Goal: Task Accomplishment & Management: Manage account settings

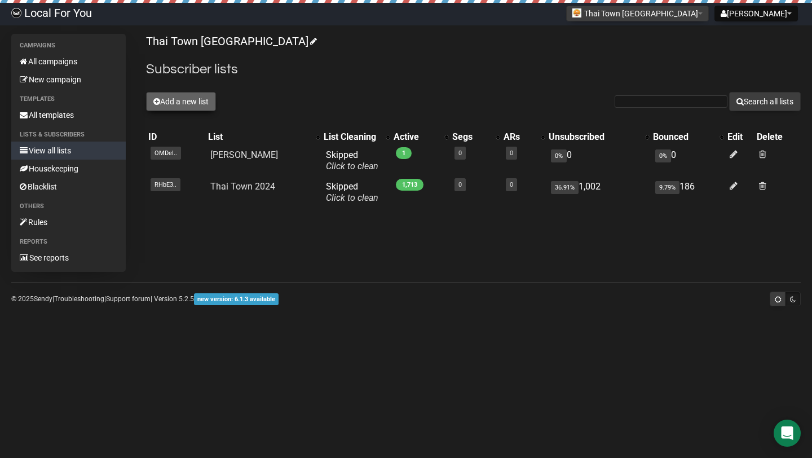
click at [192, 104] on button "Add a new list" at bounding box center [181, 101] width 70 height 19
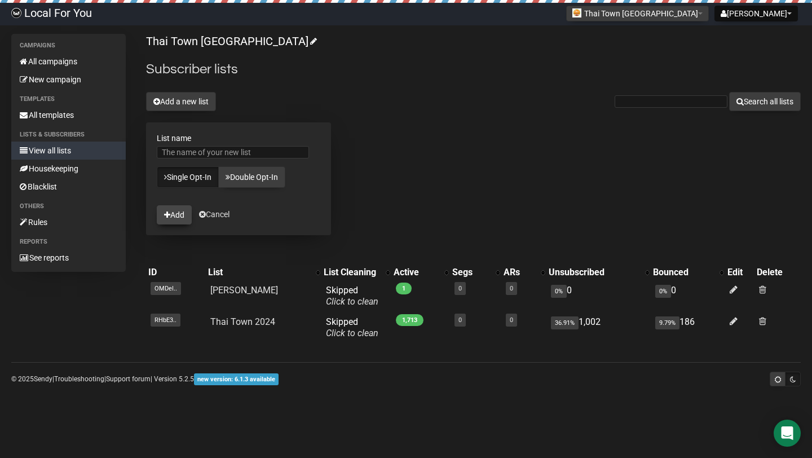
click at [176, 208] on button "Add" at bounding box center [174, 214] width 35 height 19
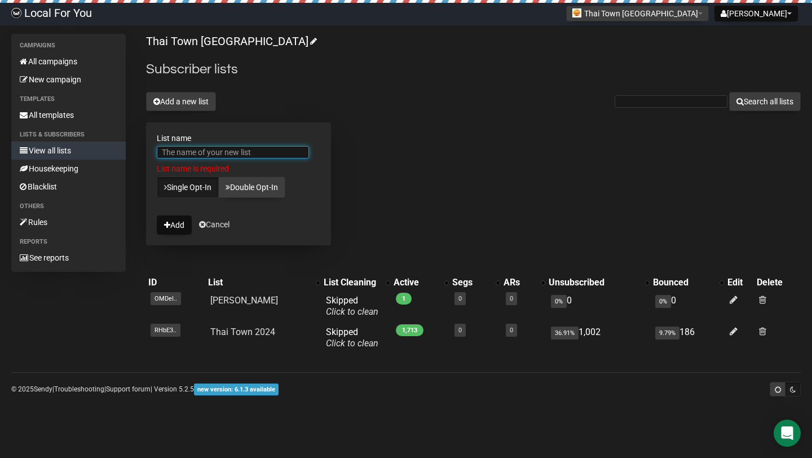
click at [193, 152] on input "List name" at bounding box center [233, 152] width 152 height 12
click at [179, 152] on input "List name" at bounding box center [233, 152] width 152 height 12
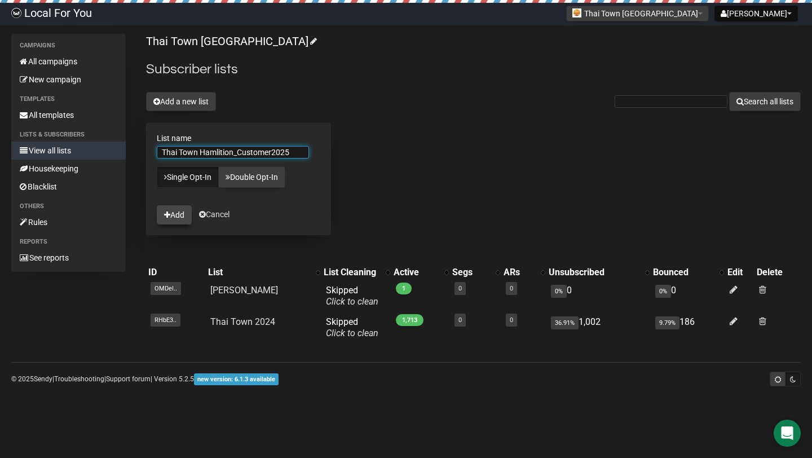
type input "Thai Town Hamlition_Customer2025"
click at [182, 215] on button "Add" at bounding box center [174, 214] width 35 height 19
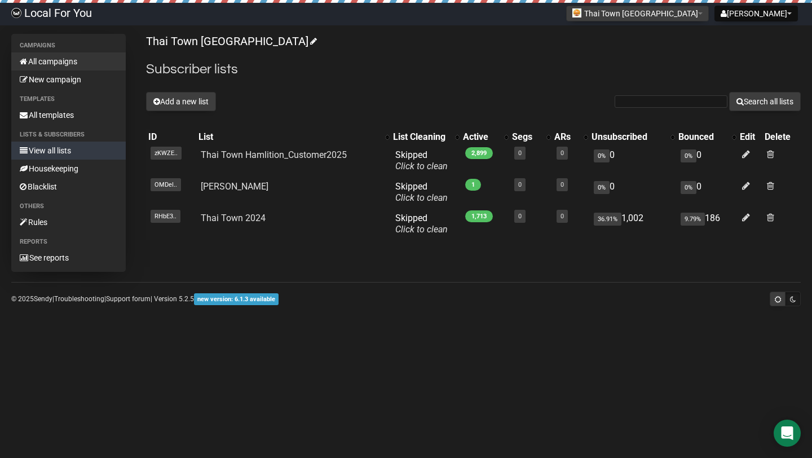
click at [47, 62] on link "All campaigns" at bounding box center [68, 61] width 114 height 18
